Goal: Communication & Community: Answer question/provide support

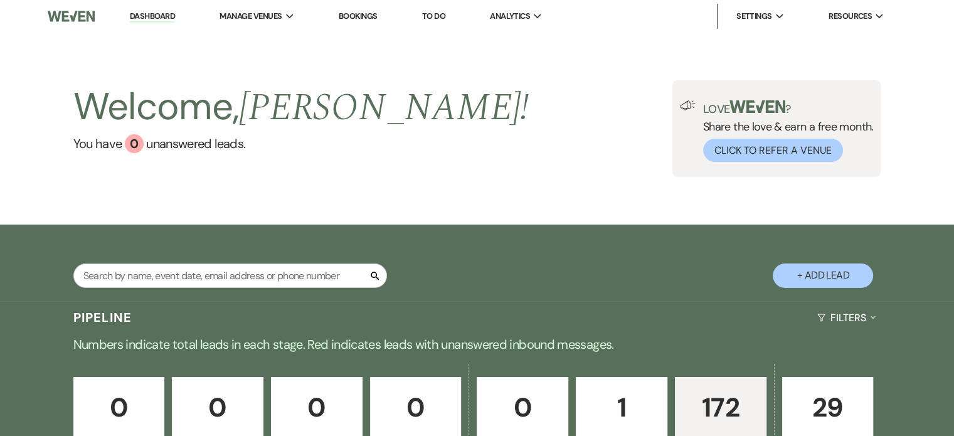
scroll to position [376, 0]
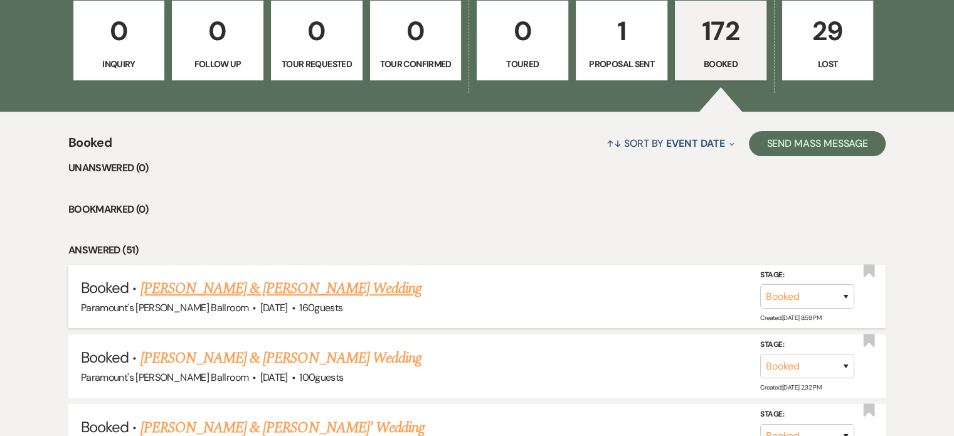
click at [247, 294] on link "[PERSON_NAME] & [PERSON_NAME] Wedding" at bounding box center [281, 288] width 281 height 23
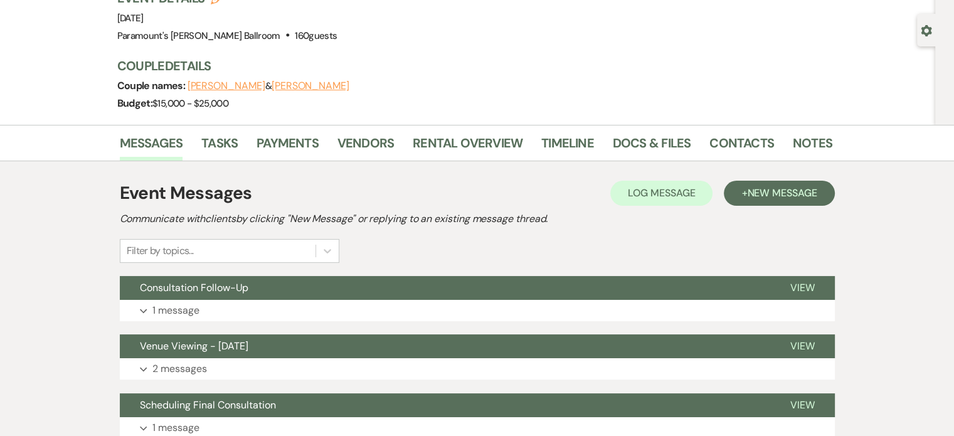
scroll to position [125, 0]
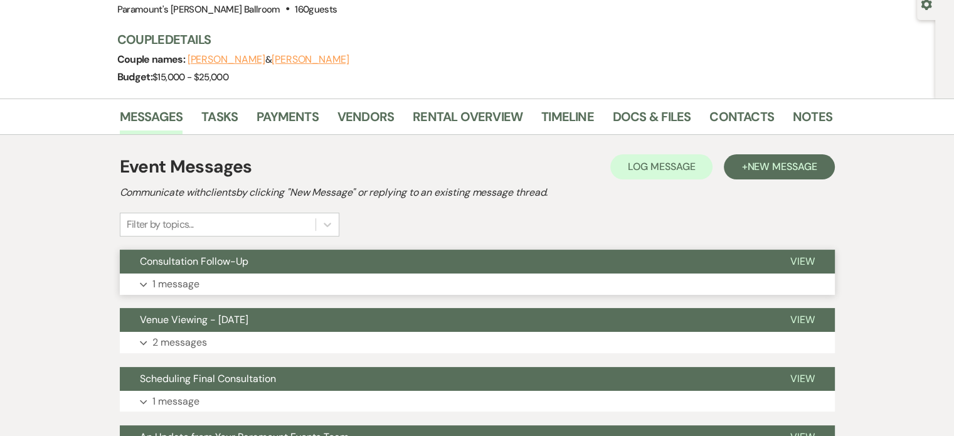
click at [205, 287] on button "Expand 1 message" at bounding box center [477, 284] width 715 height 21
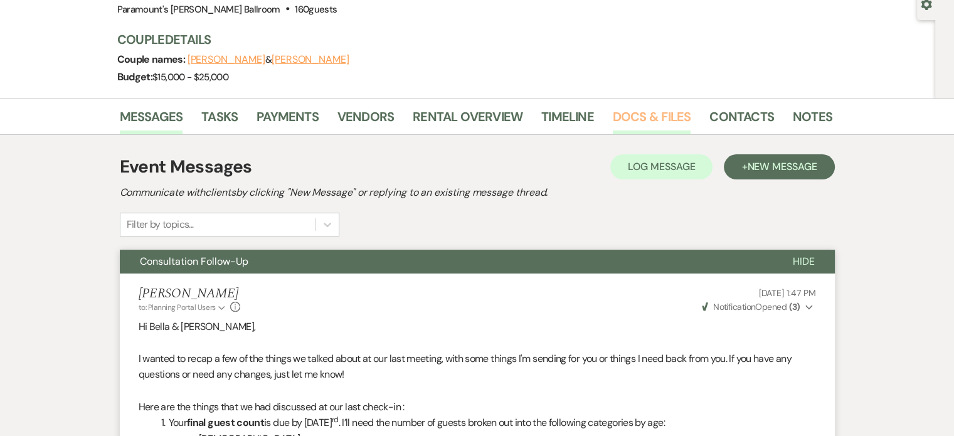
click at [617, 115] on link "Docs & Files" at bounding box center [652, 121] width 78 height 28
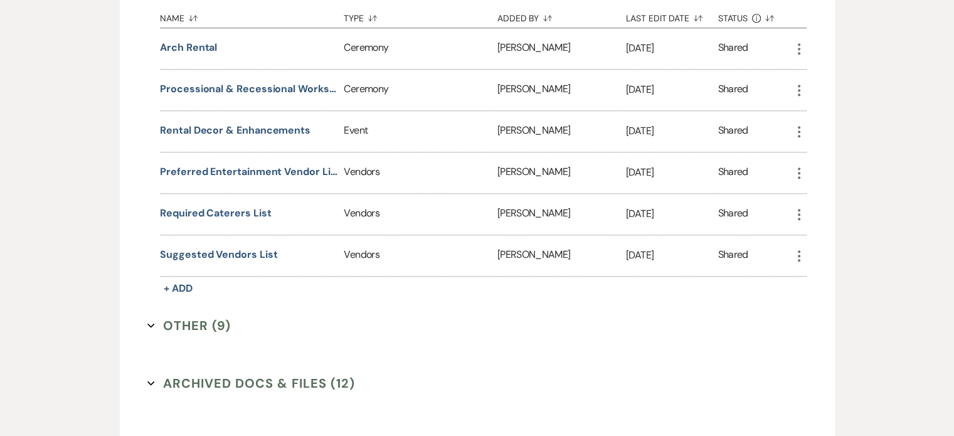
scroll to position [1004, 0]
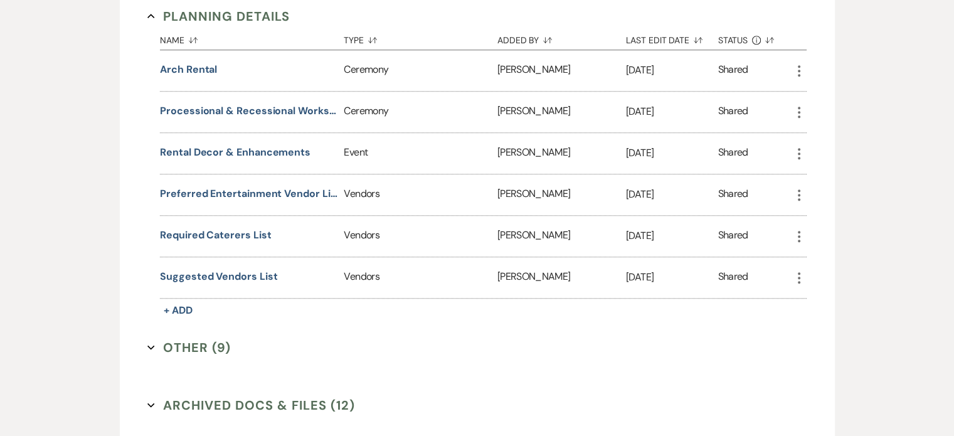
click at [193, 338] on button "Other (9) Expand" at bounding box center [188, 347] width 83 height 19
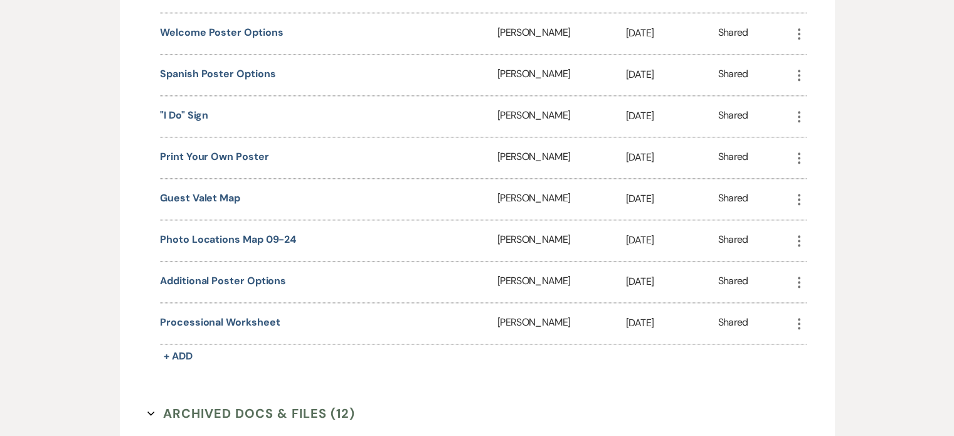
scroll to position [1443, 0]
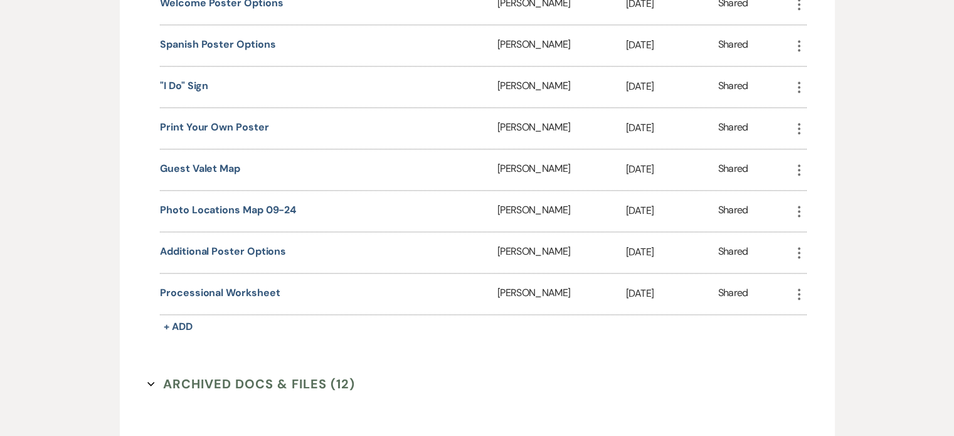
click at [257, 375] on button "Archived Docs & Files (12) Expand" at bounding box center [251, 384] width 208 height 19
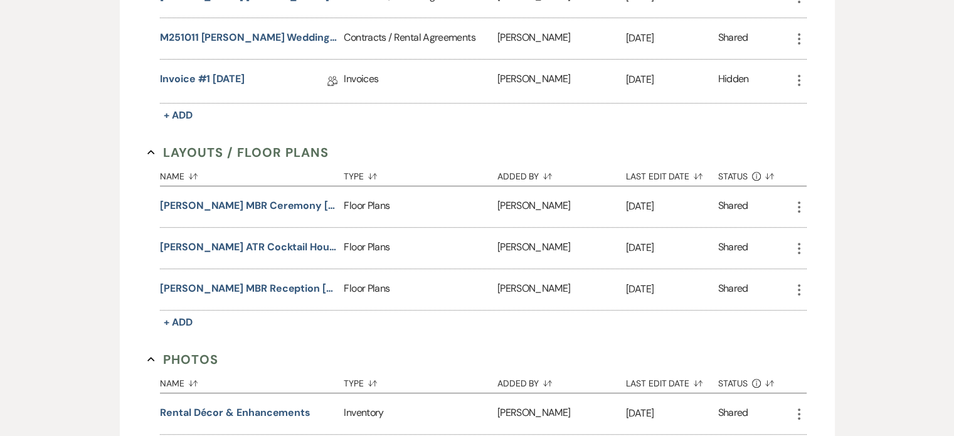
scroll to position [160, 0]
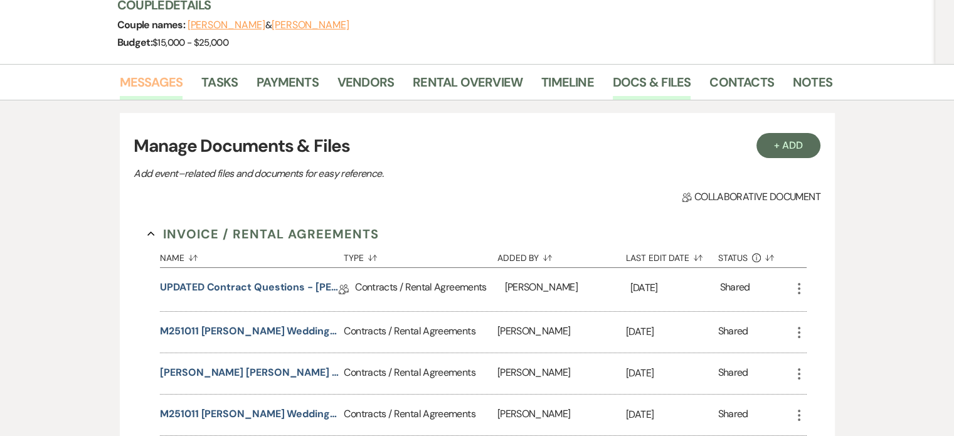
click at [156, 85] on link "Messages" at bounding box center [151, 86] width 63 height 28
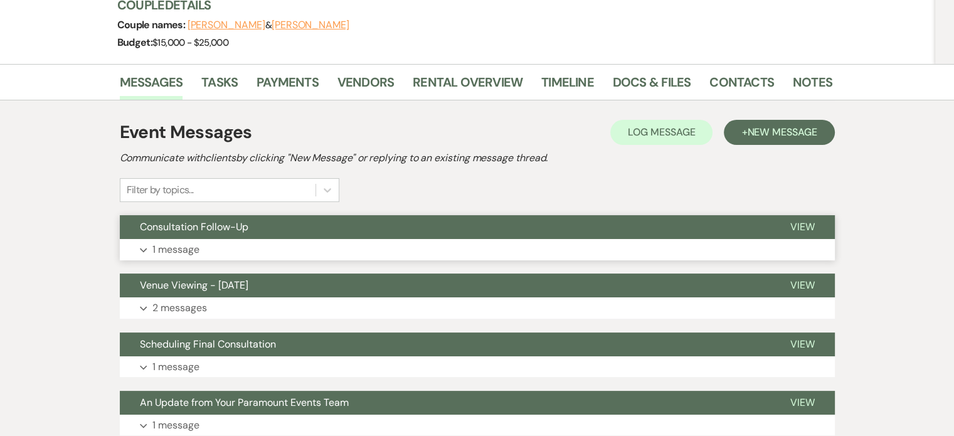
click at [371, 246] on button "Expand 1 message" at bounding box center [477, 249] width 715 height 21
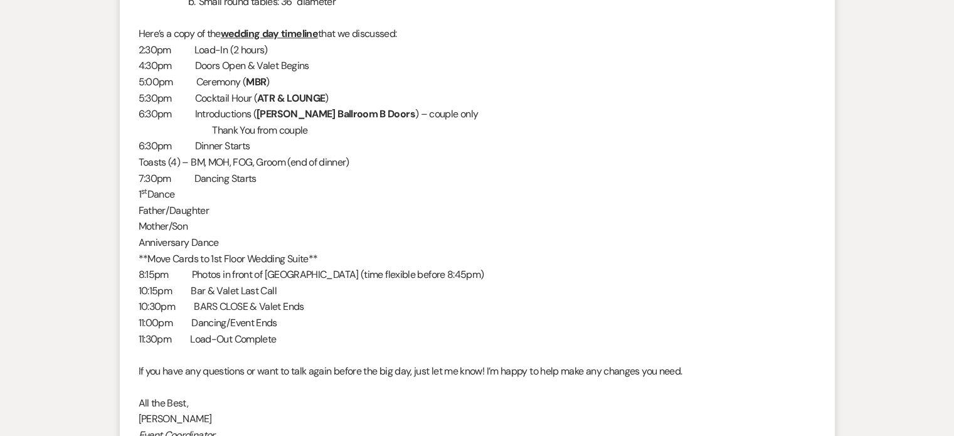
scroll to position [976, 0]
